Goal: Information Seeking & Learning: Learn about a topic

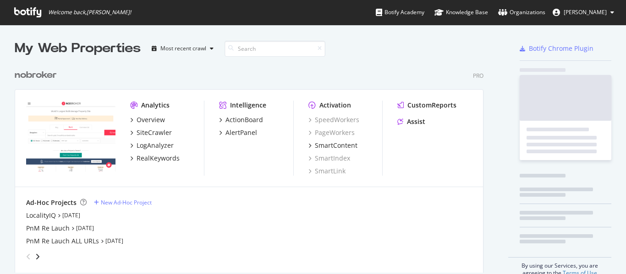
scroll to position [208, 469]
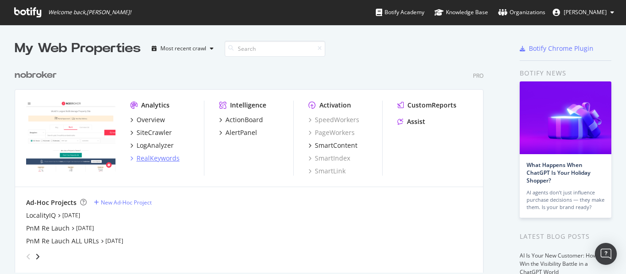
click at [160, 156] on div "RealKeywords" at bounding box center [158, 158] width 43 height 9
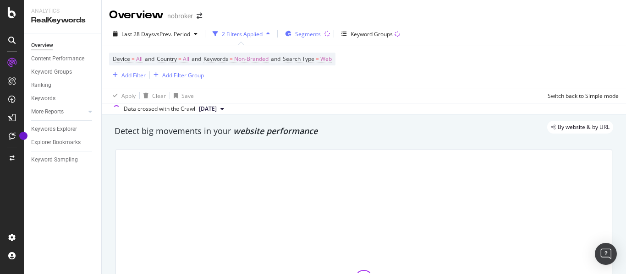
click at [312, 38] on div "Segments" at bounding box center [303, 34] width 36 height 14
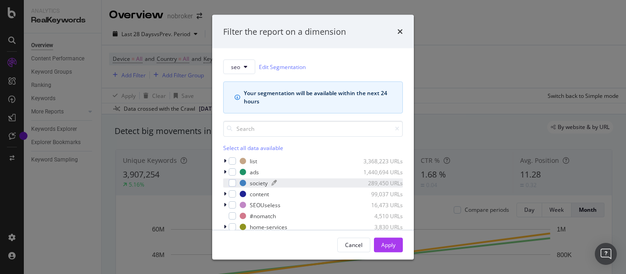
scroll to position [40, 0]
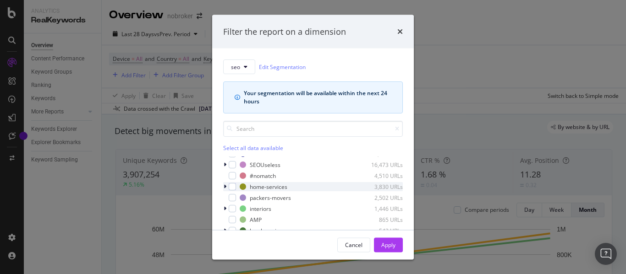
click at [225, 188] on icon "modal" at bounding box center [225, 186] width 3 height 5
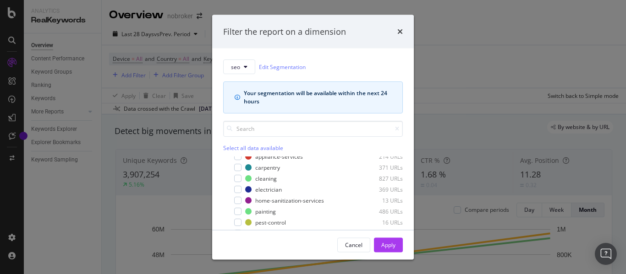
scroll to position [93, 0]
click at [237, 211] on div "modal" at bounding box center [237, 211] width 7 height 7
click at [391, 246] on div "Apply" at bounding box center [388, 245] width 14 height 8
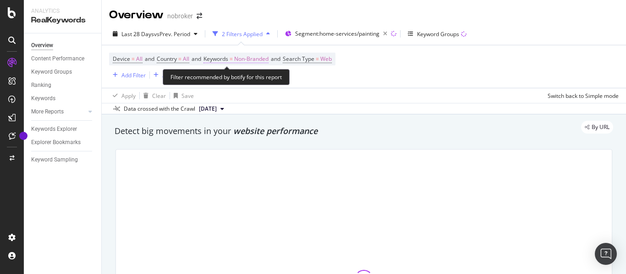
click at [257, 56] on span "Non-Branded" at bounding box center [251, 59] width 34 height 13
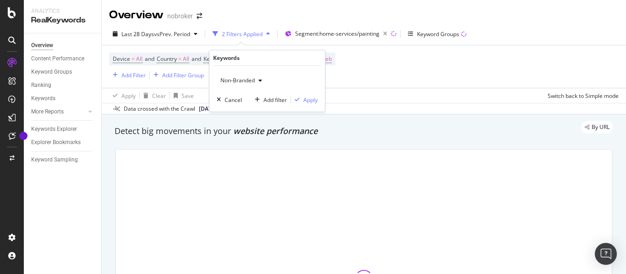
click at [243, 78] on span "Non-Branded" at bounding box center [236, 81] width 38 height 8
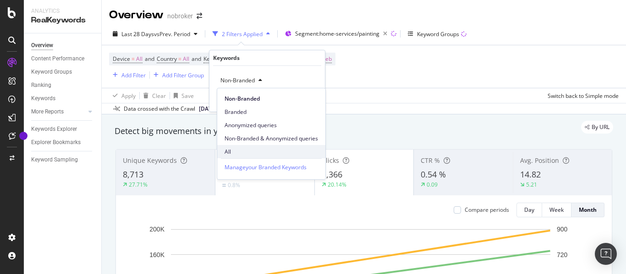
click at [234, 154] on span "All" at bounding box center [270, 152] width 93 height 8
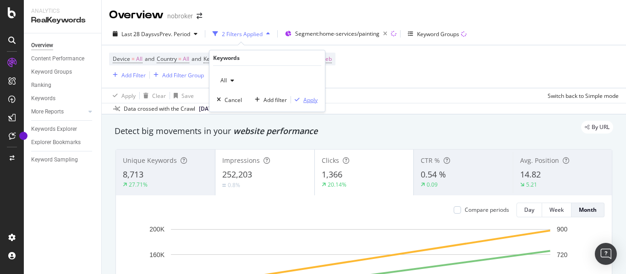
click at [310, 97] on div "Apply" at bounding box center [310, 100] width 14 height 8
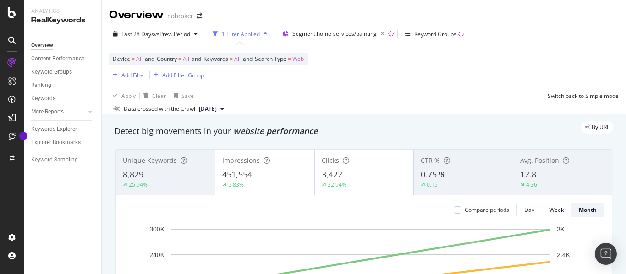
click at [130, 77] on div "Add Filter" at bounding box center [133, 75] width 24 height 8
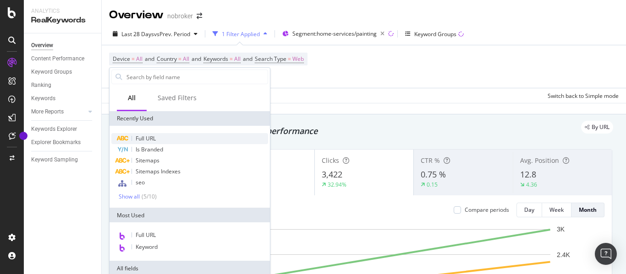
click at [154, 135] on span "Full URL" at bounding box center [146, 139] width 20 height 8
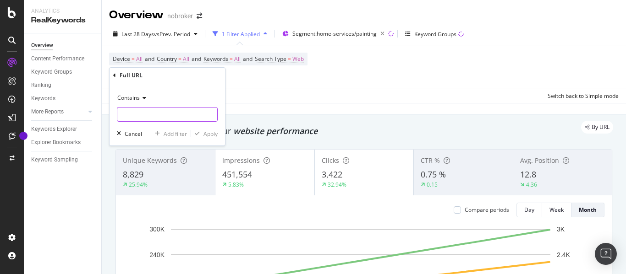
click at [159, 110] on input "text" at bounding box center [167, 114] width 100 height 15
type input "psprd"
click at [213, 133] on div "Apply" at bounding box center [210, 134] width 14 height 8
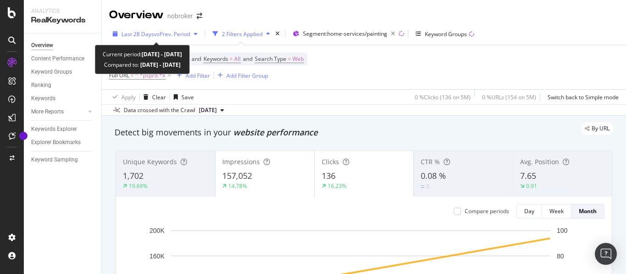
click at [159, 37] on span "vs Prev. Period" at bounding box center [172, 34] width 36 height 8
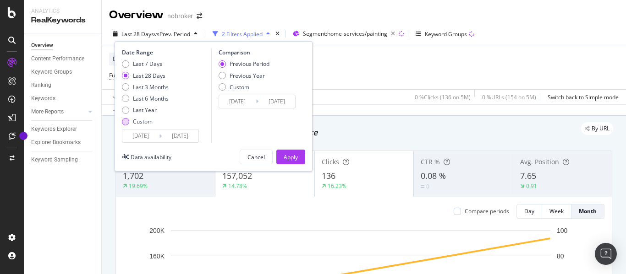
click at [126, 121] on div "Custom" at bounding box center [125, 121] width 7 height 7
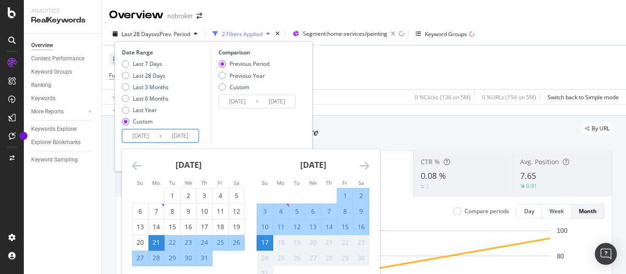
click at [145, 137] on input "[DATE]" at bounding box center [140, 136] width 37 height 13
click at [172, 196] on div "1" at bounding box center [172, 196] width 16 height 9
type input "[DATE]"
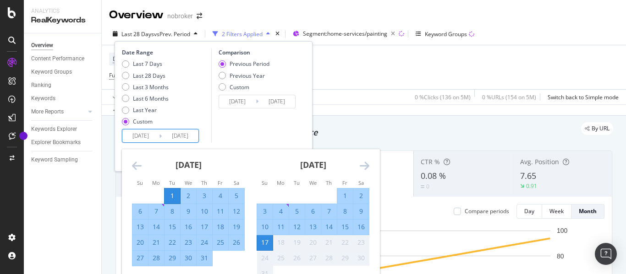
click at [266, 246] on div "17" at bounding box center [265, 242] width 16 height 9
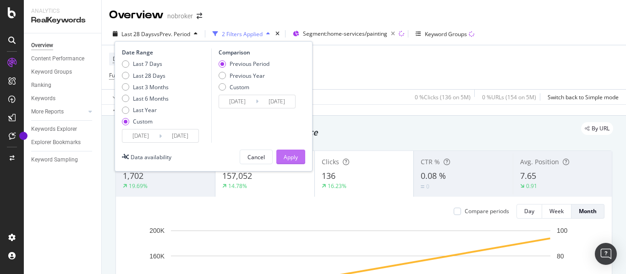
click at [288, 150] on button "Apply" at bounding box center [290, 157] width 29 height 15
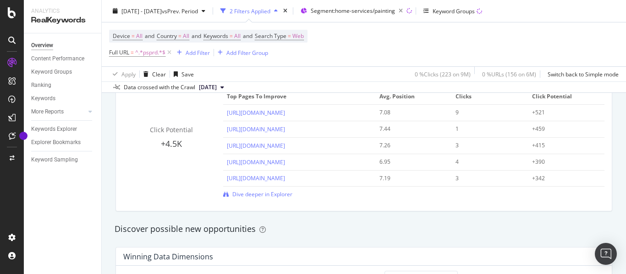
scroll to position [672, 0]
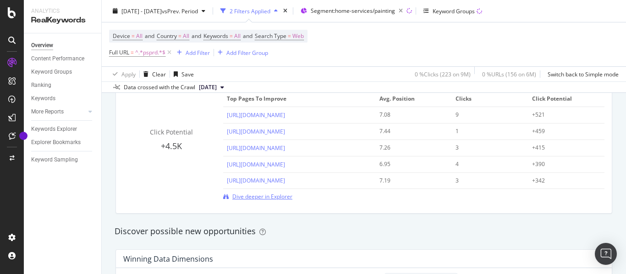
click at [258, 195] on span "Dive deeper in Explorer" at bounding box center [262, 197] width 60 height 8
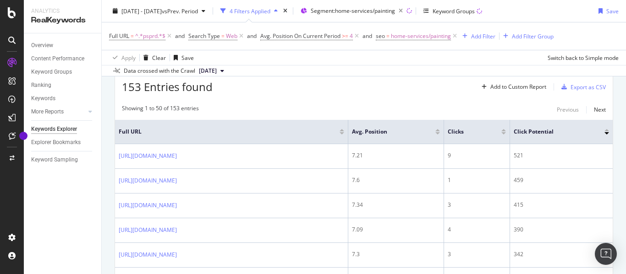
scroll to position [279, 0]
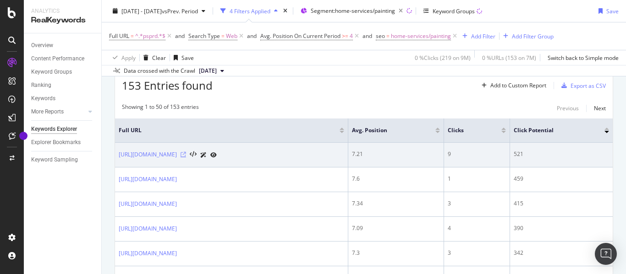
click at [186, 154] on icon at bounding box center [183, 154] width 5 height 5
